Goal: Task Accomplishment & Management: Manage account settings

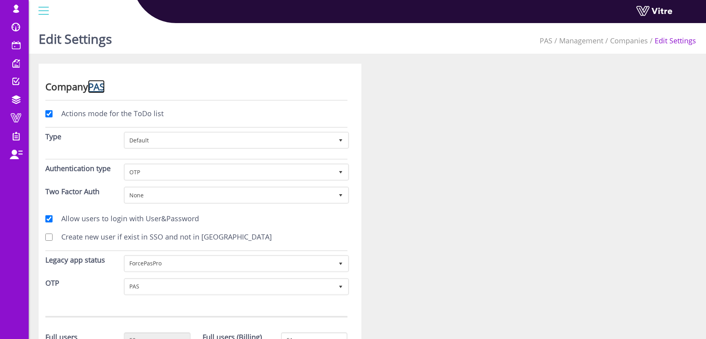
click at [102, 85] on link "PAS" at bounding box center [96, 86] width 17 height 13
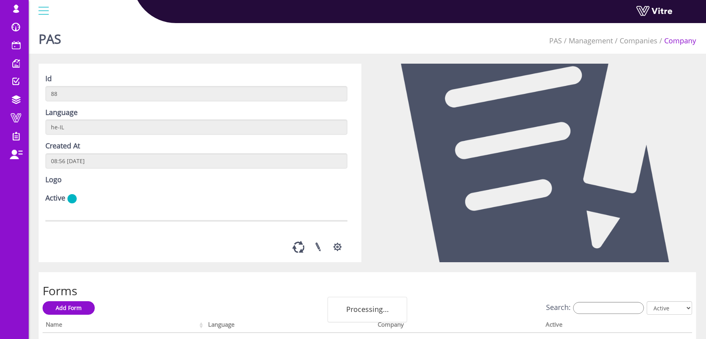
drag, startPoint x: 45, startPoint y: 44, endPoint x: 33, endPoint y: 54, distance: 15.3
click at [39, 45] on h1 "PAS" at bounding box center [50, 37] width 23 height 34
click at [44, 43] on h1 "PAS" at bounding box center [50, 37] width 23 height 34
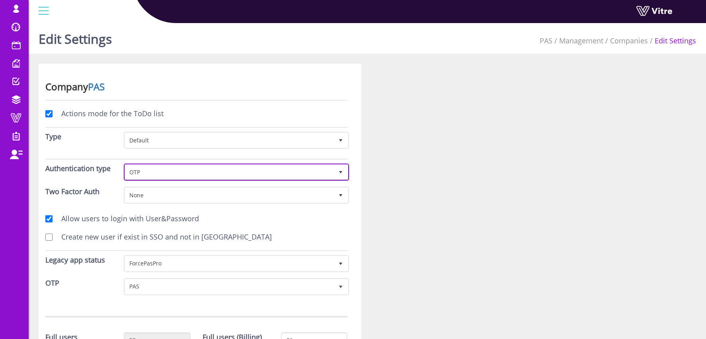
click at [330, 174] on span "OTP" at bounding box center [229, 172] width 209 height 14
